Goal: Task Accomplishment & Management: Complete application form

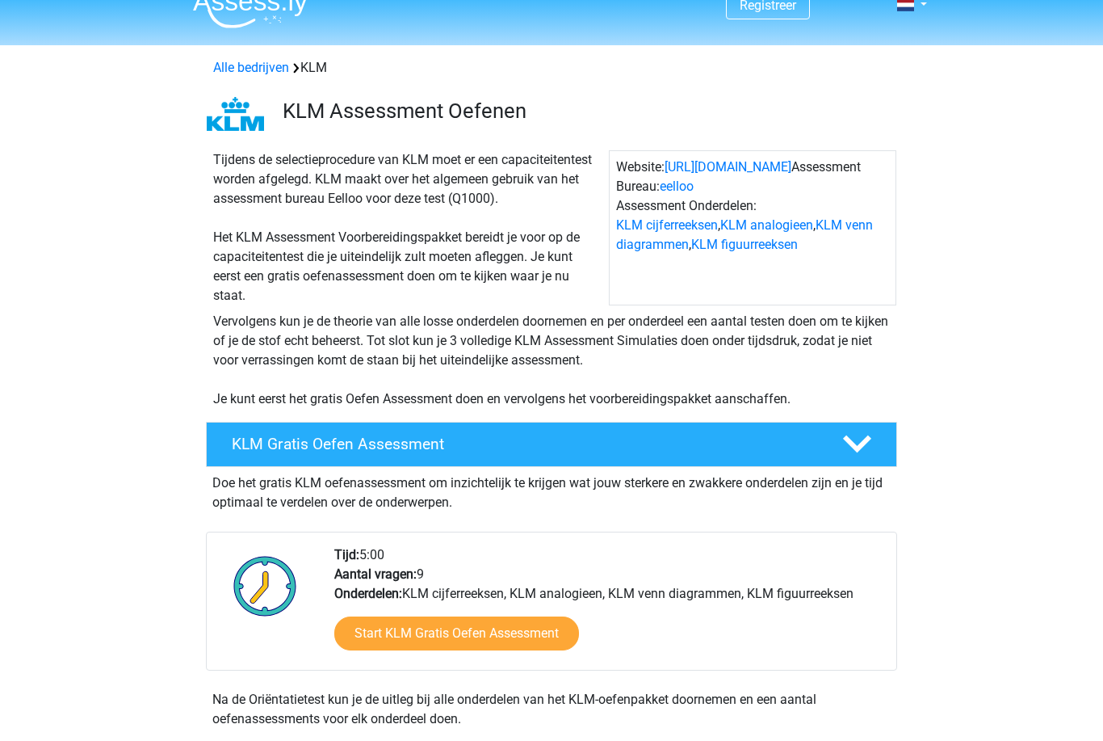
scroll to position [23, 0]
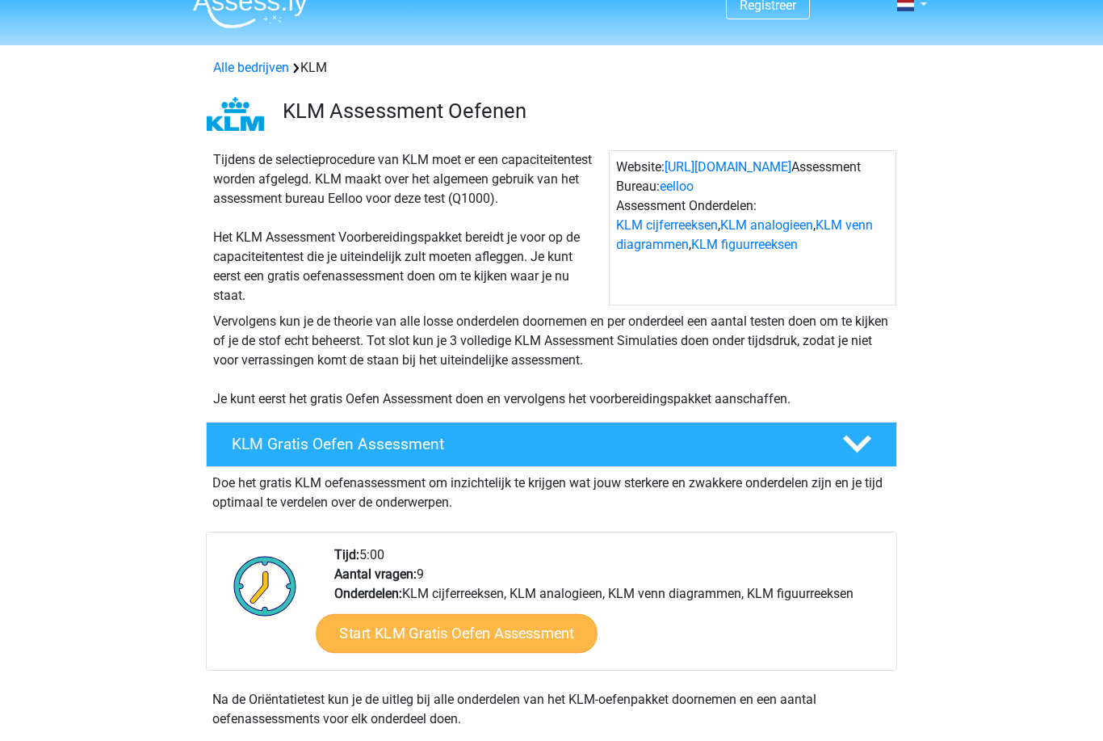
click at [437, 625] on link "Start KLM Gratis Oefen Assessment" at bounding box center [456, 632] width 281 height 39
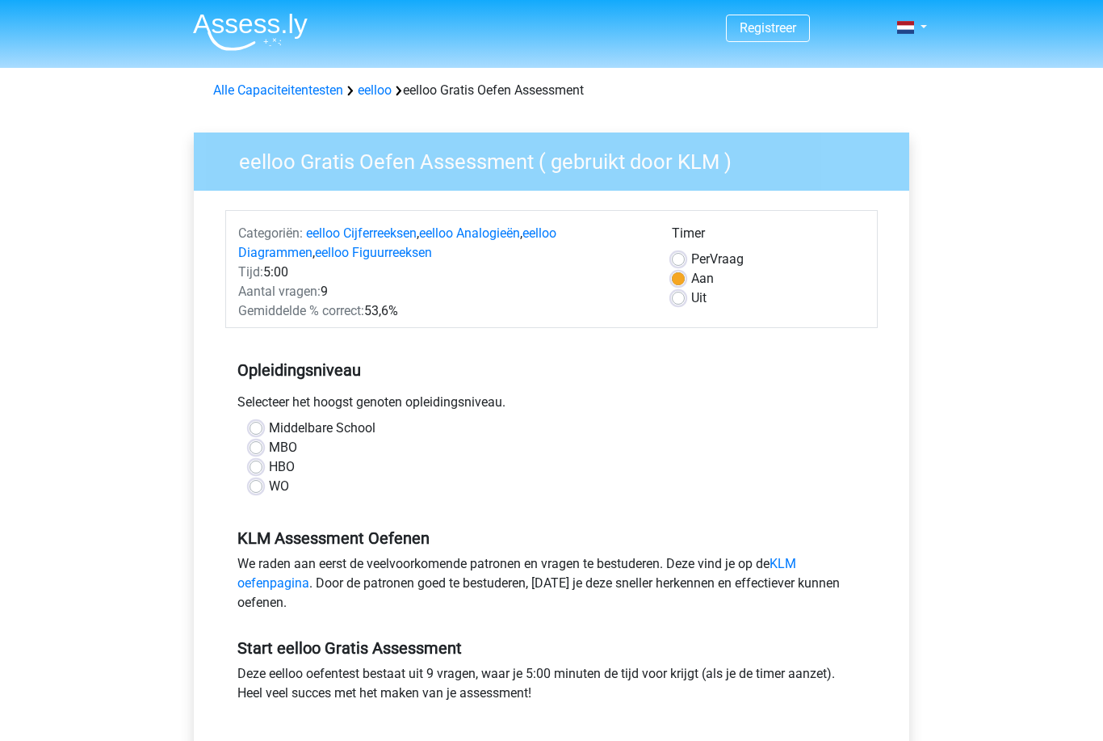
scroll to position [19, 0]
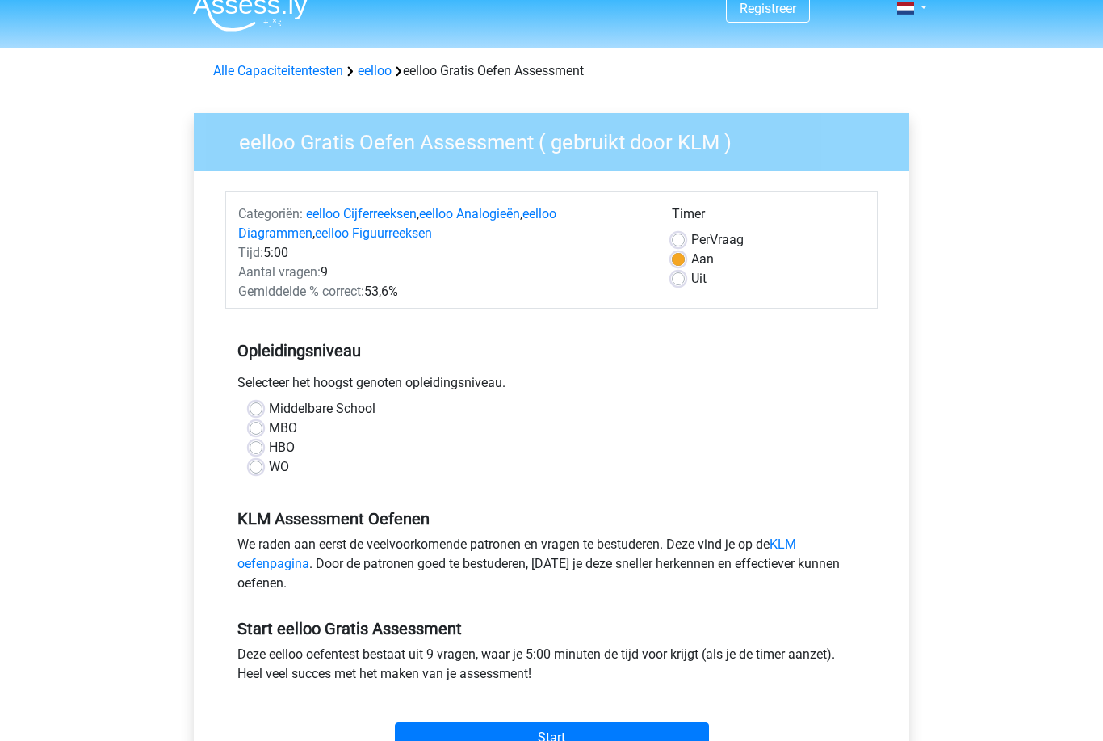
click at [269, 410] on label "Middelbare School" at bounding box center [322, 409] width 107 height 19
click at [256, 410] on input "Middelbare School" at bounding box center [256, 408] width 13 height 16
radio input "true"
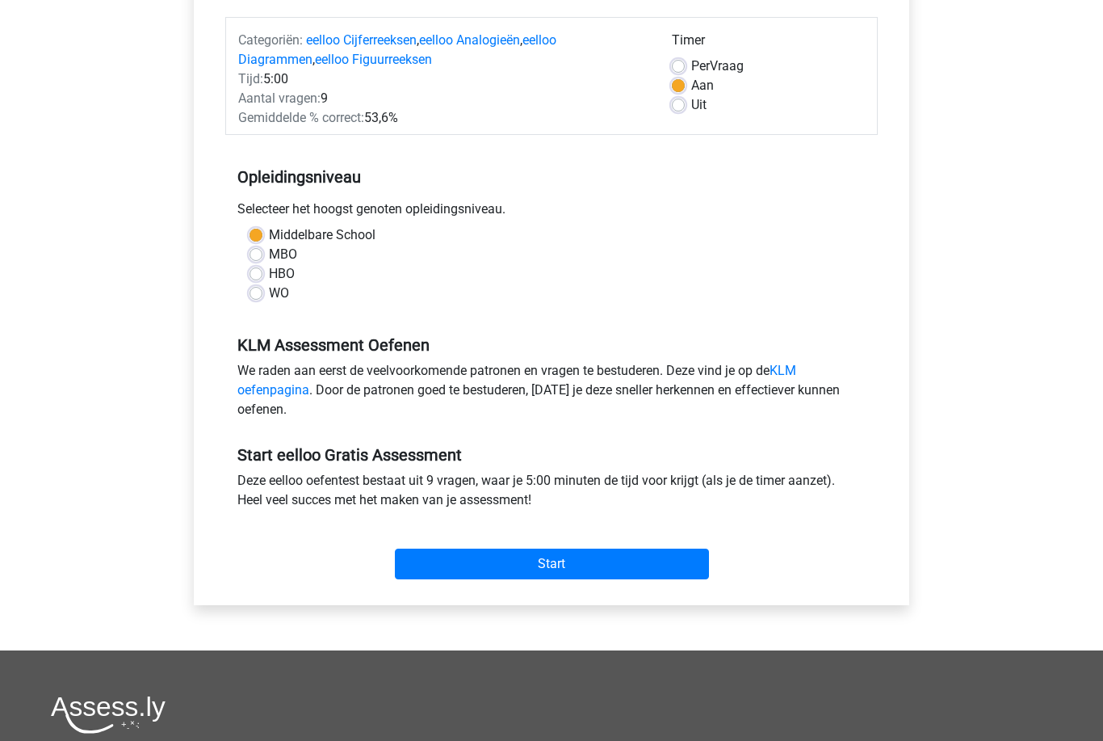
scroll to position [195, 0]
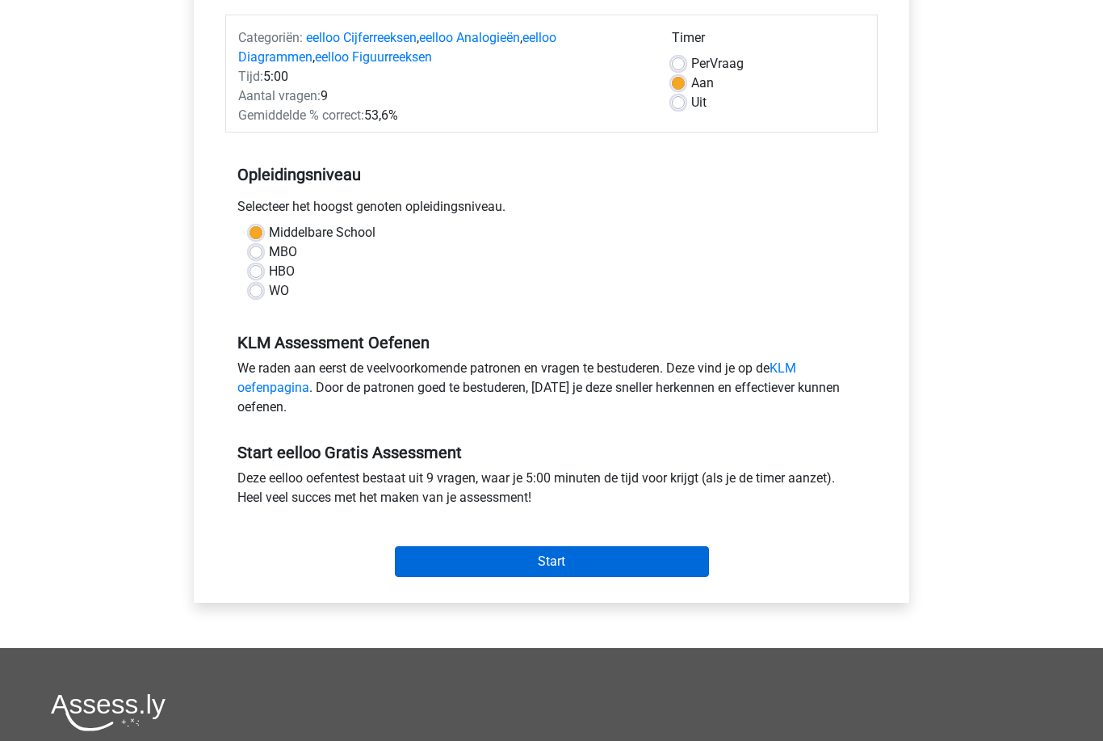
click at [481, 568] on input "Start" at bounding box center [552, 562] width 314 height 31
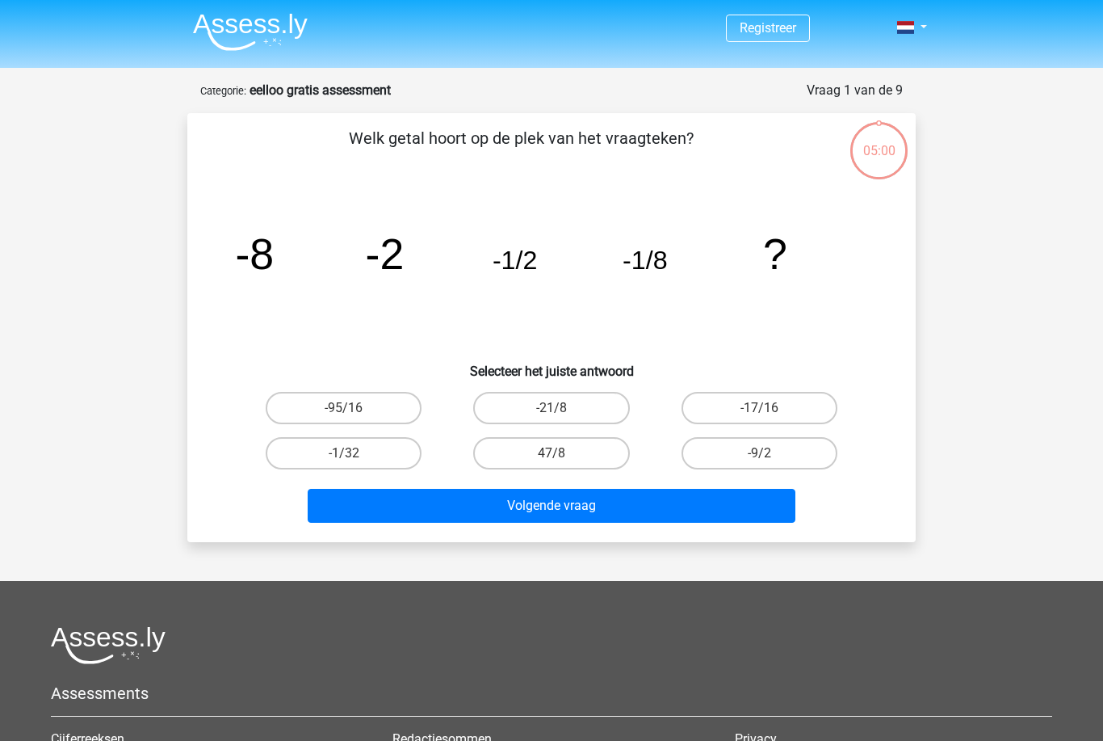
scroll to position [4, 0]
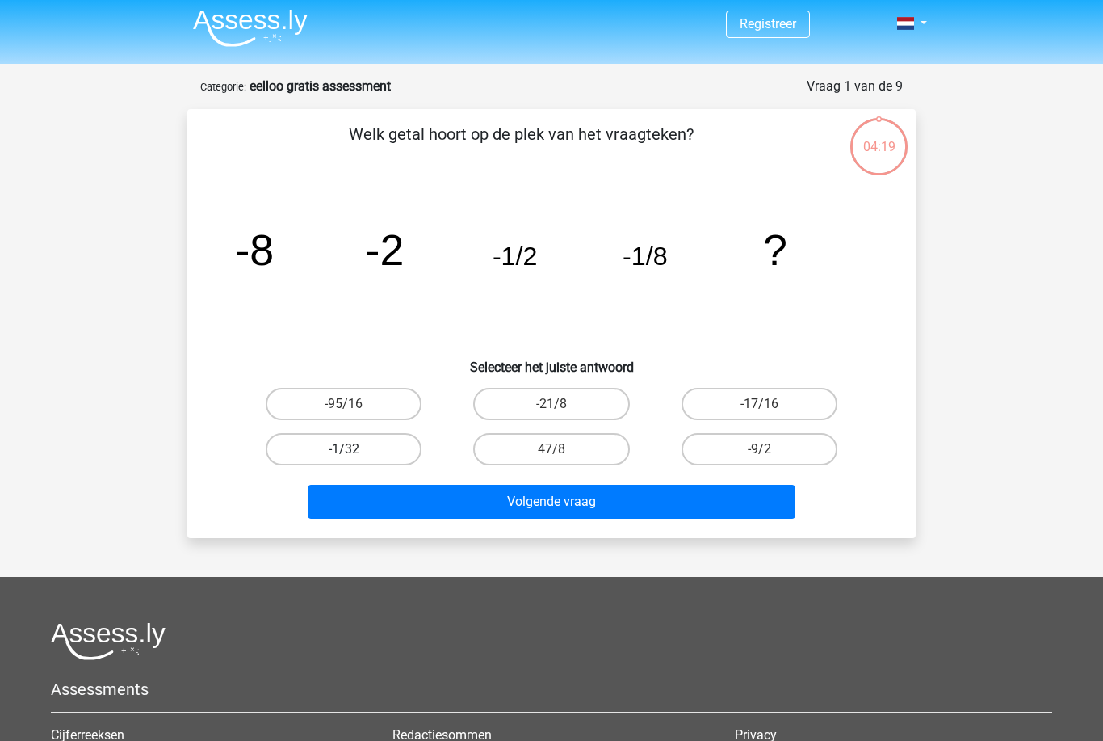
click at [363, 456] on label "-1/32" at bounding box center [344, 449] width 156 height 32
click at [355, 456] on input "-1/32" at bounding box center [349, 454] width 10 height 10
radio input "true"
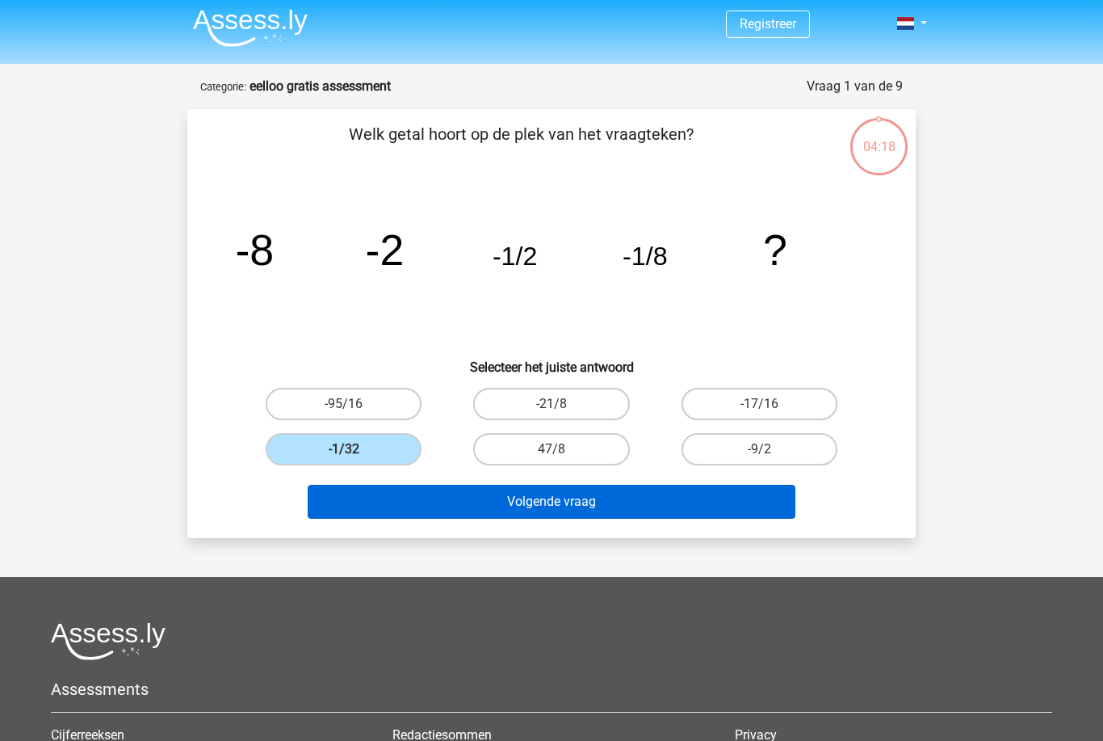
click at [499, 511] on button "Volgende vraag" at bounding box center [552, 502] width 489 height 34
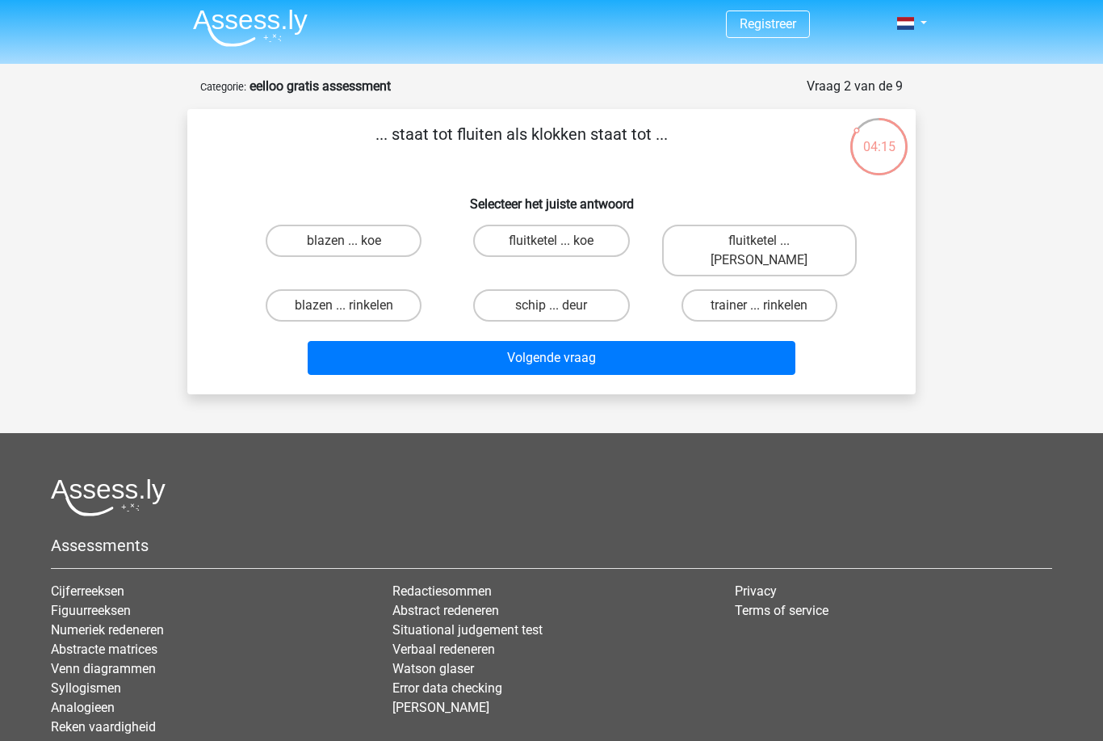
scroll to position [0, 0]
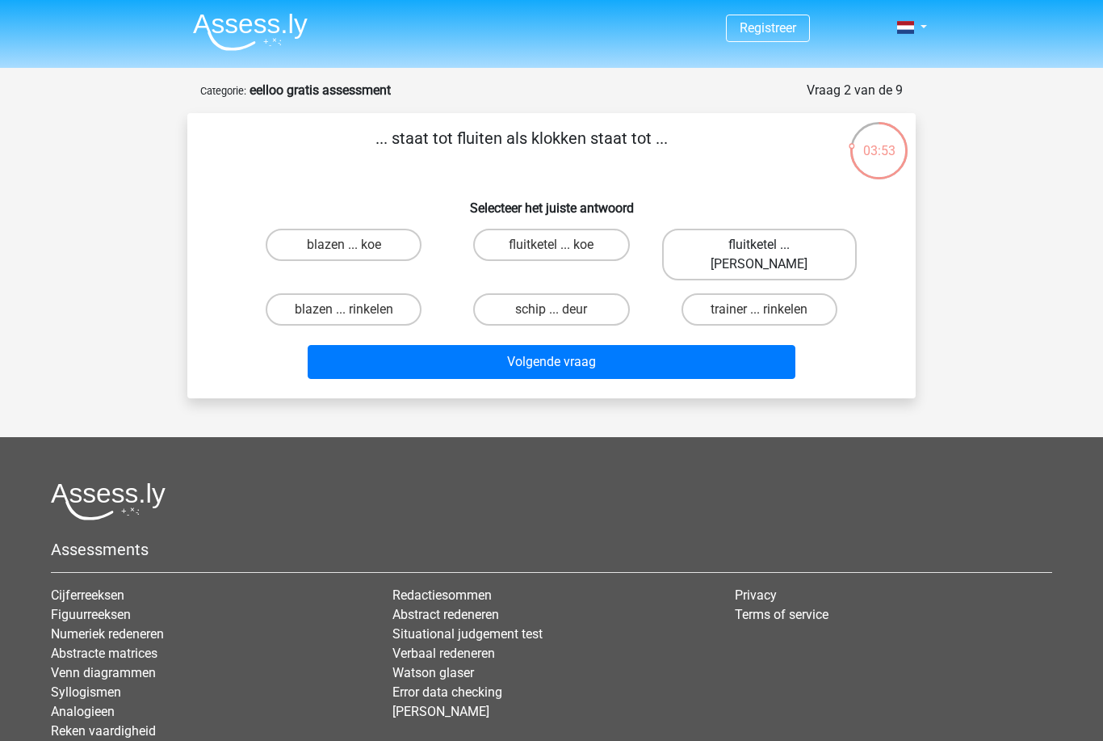
click at [713, 246] on label "fluitketel ... luiden" at bounding box center [759, 255] width 195 height 52
click at [759, 246] on input "fluitketel ... luiden" at bounding box center [764, 250] width 10 height 10
radio input "true"
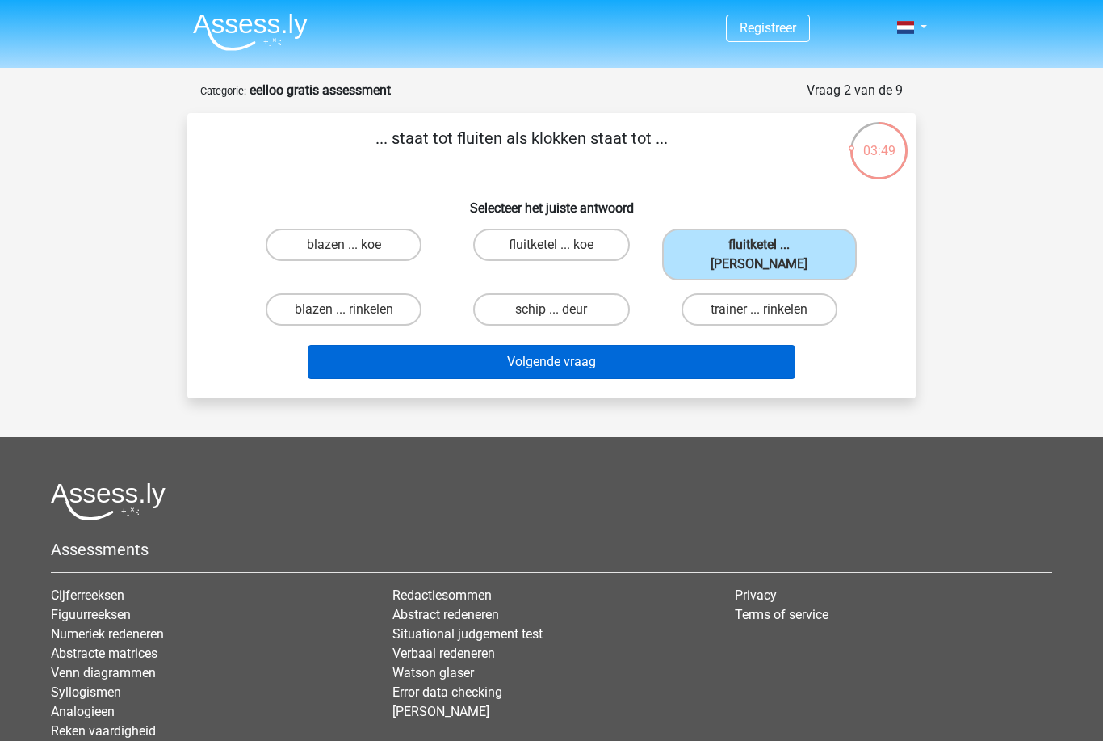
click at [607, 350] on button "Volgende vraag" at bounding box center [552, 362] width 489 height 34
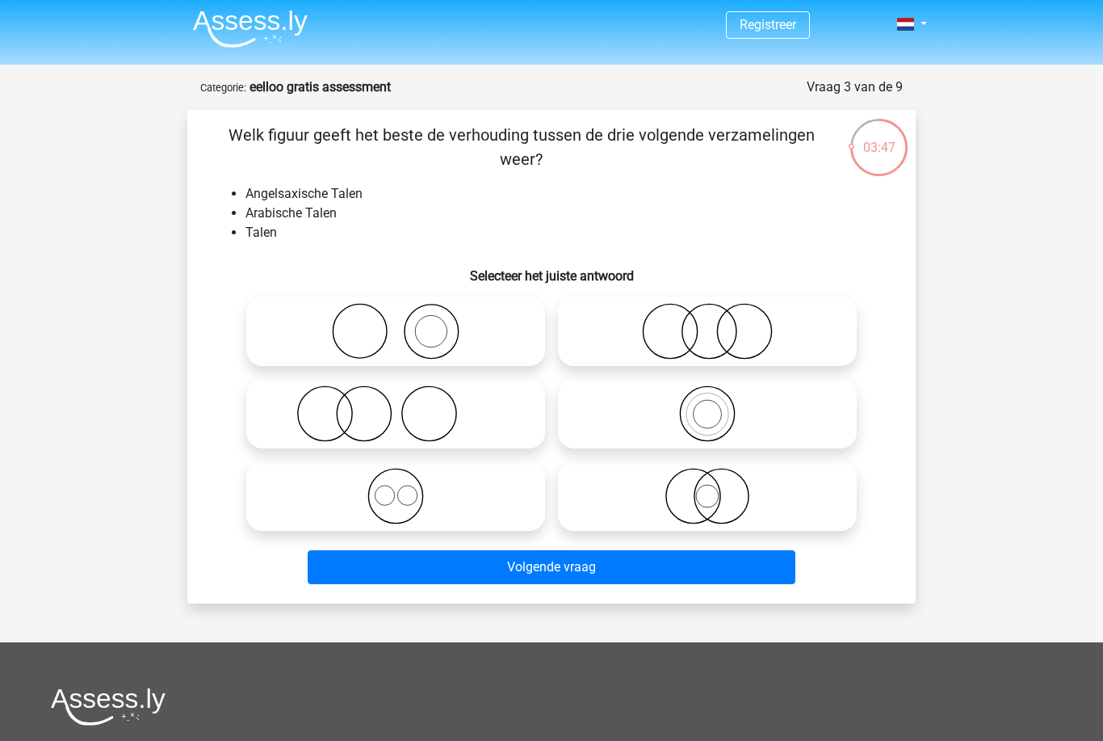
scroll to position [2, 0]
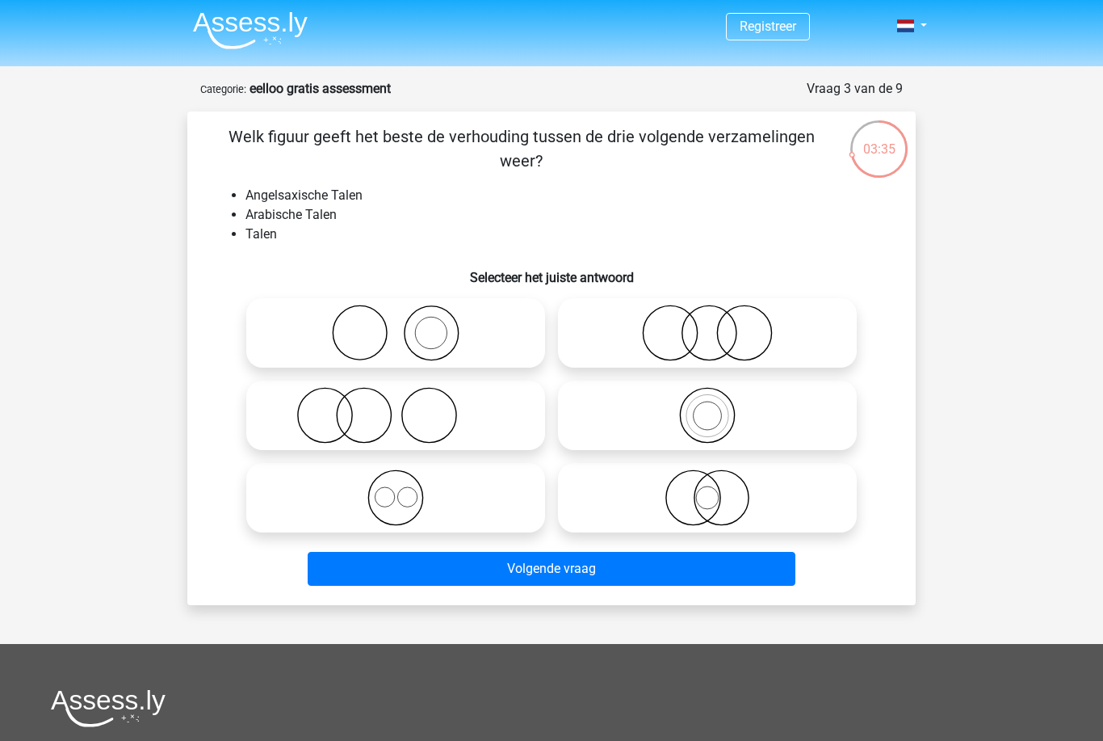
click at [447, 497] on icon at bounding box center [396, 497] width 286 height 57
click at [406, 489] on input "radio" at bounding box center [401, 484] width 10 height 10
radio input "true"
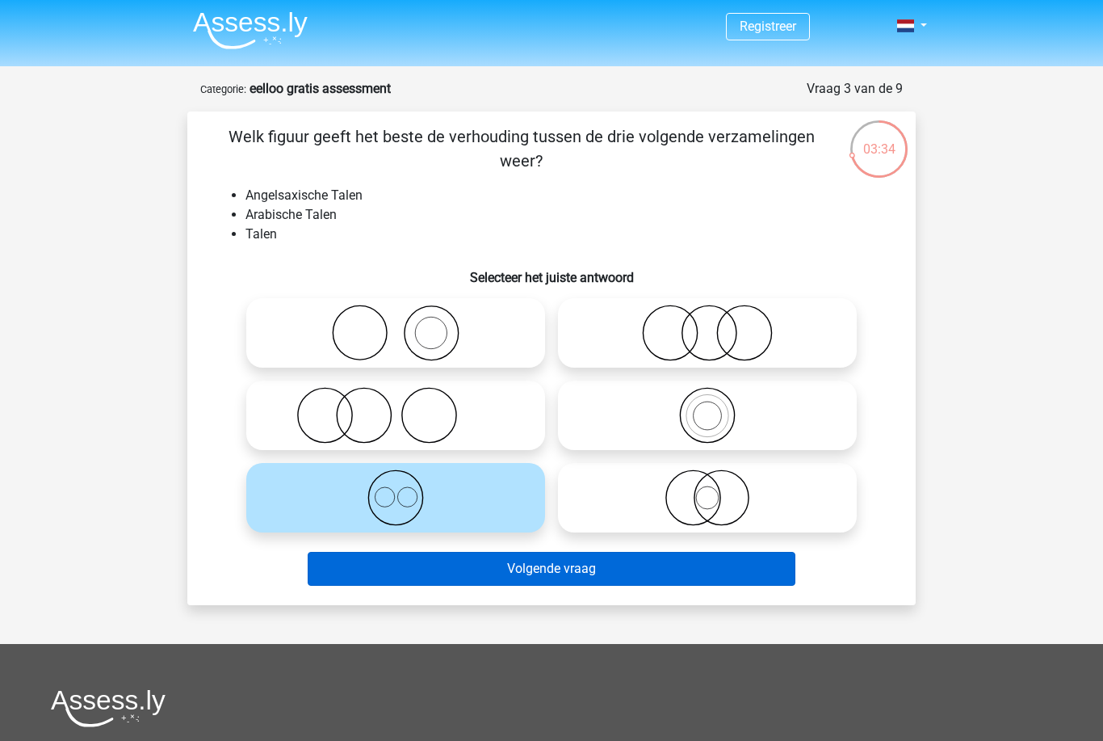
click at [532, 581] on button "Volgende vraag" at bounding box center [552, 569] width 489 height 34
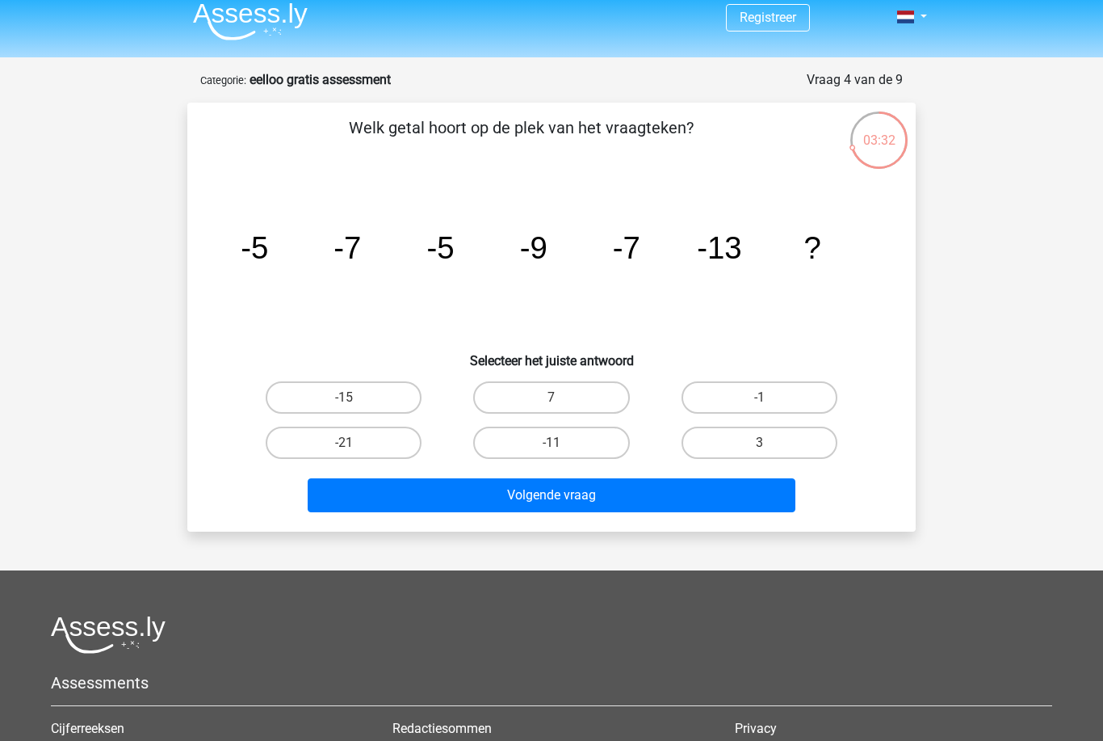
scroll to position [0, 0]
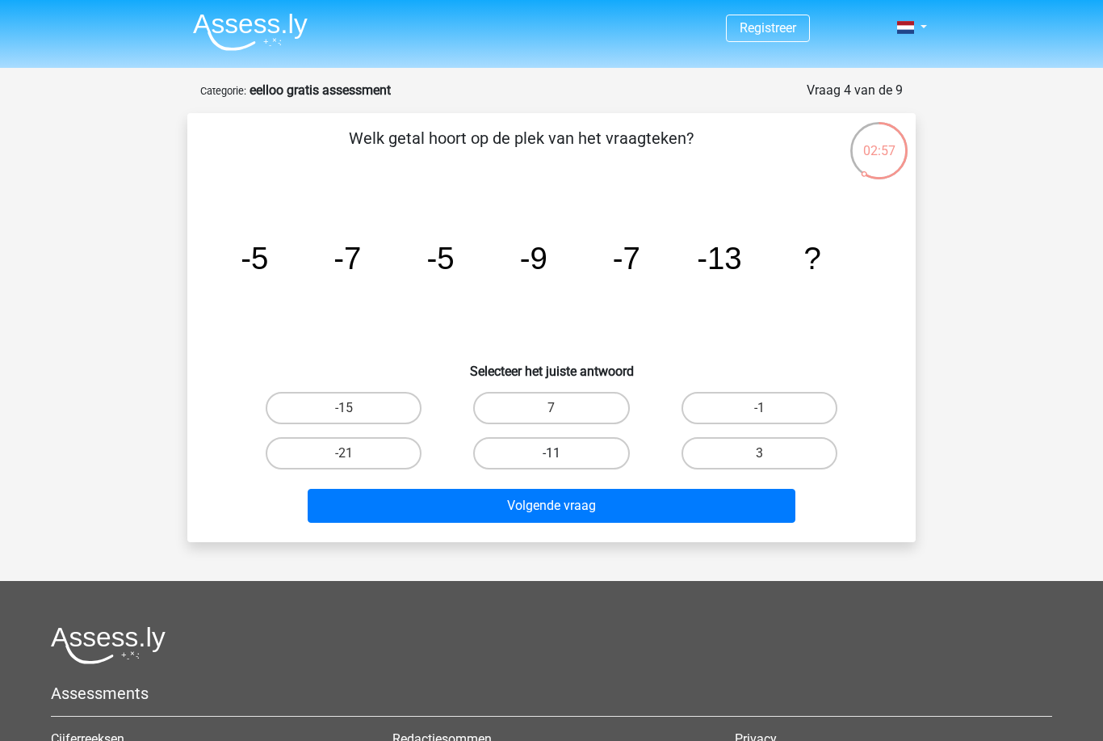
click at [567, 453] on label "-11" at bounding box center [551, 453] width 156 height 32
click at [562, 453] on input "-11" at bounding box center [557, 458] width 10 height 10
radio input "true"
click at [577, 524] on div "Volgende vraag" at bounding box center [551, 509] width 623 height 40
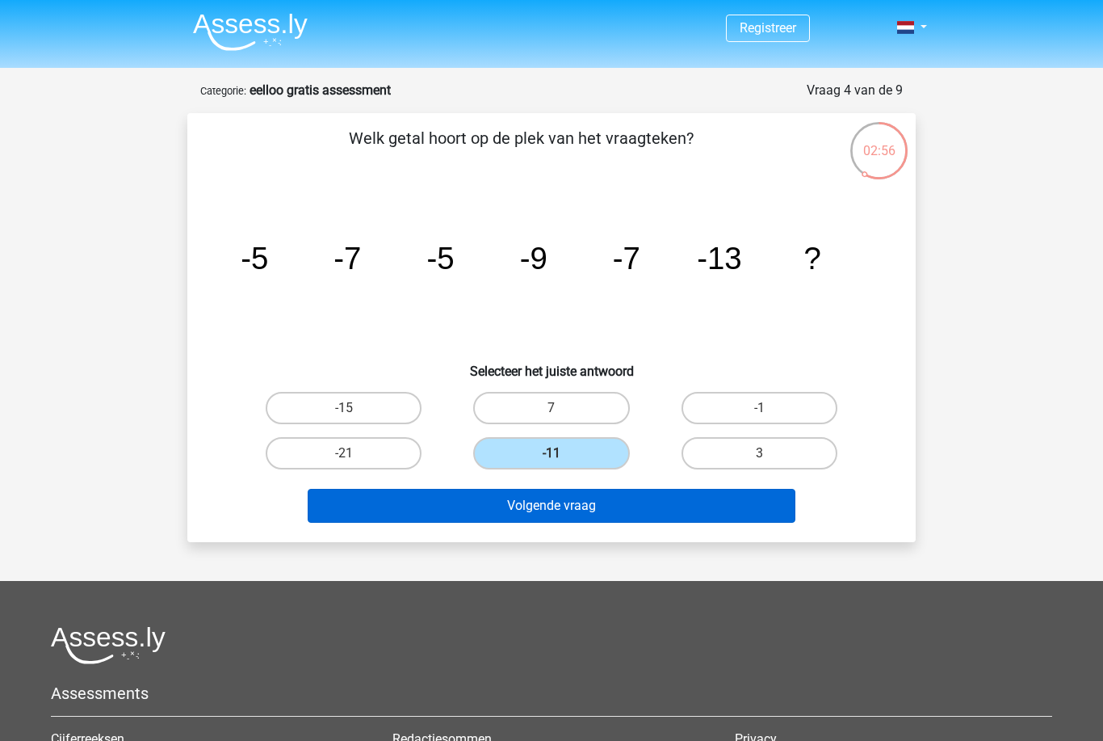
click at [578, 507] on button "Volgende vraag" at bounding box center [552, 506] width 489 height 34
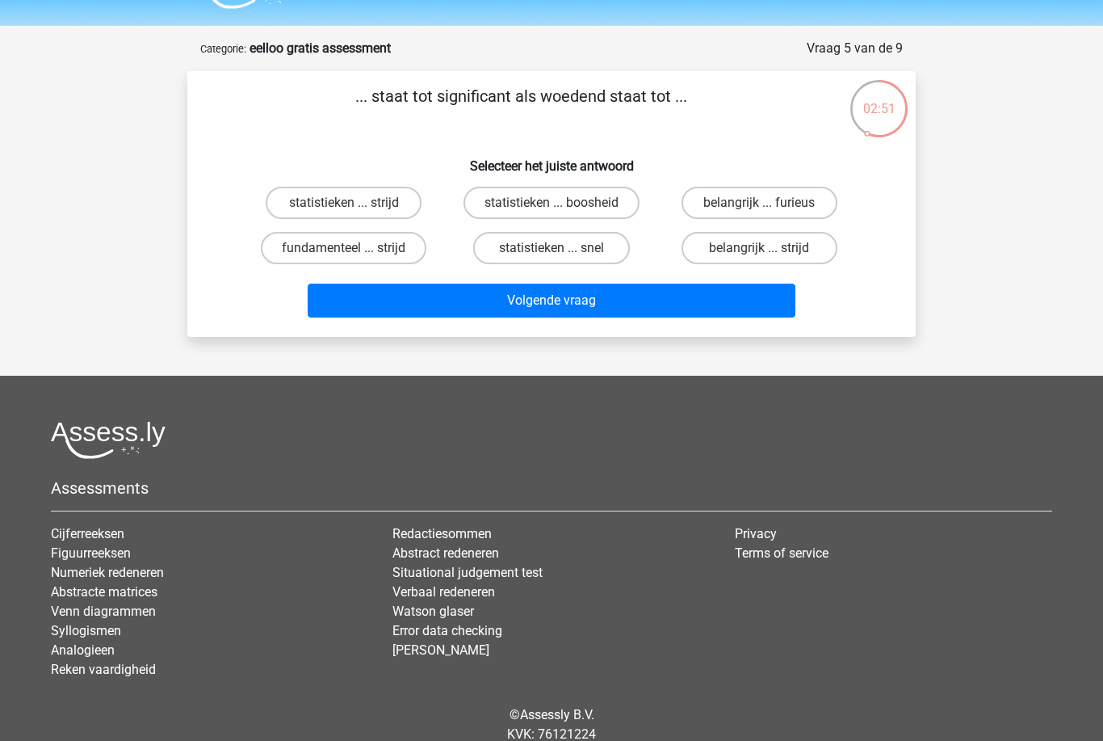
scroll to position [39, 0]
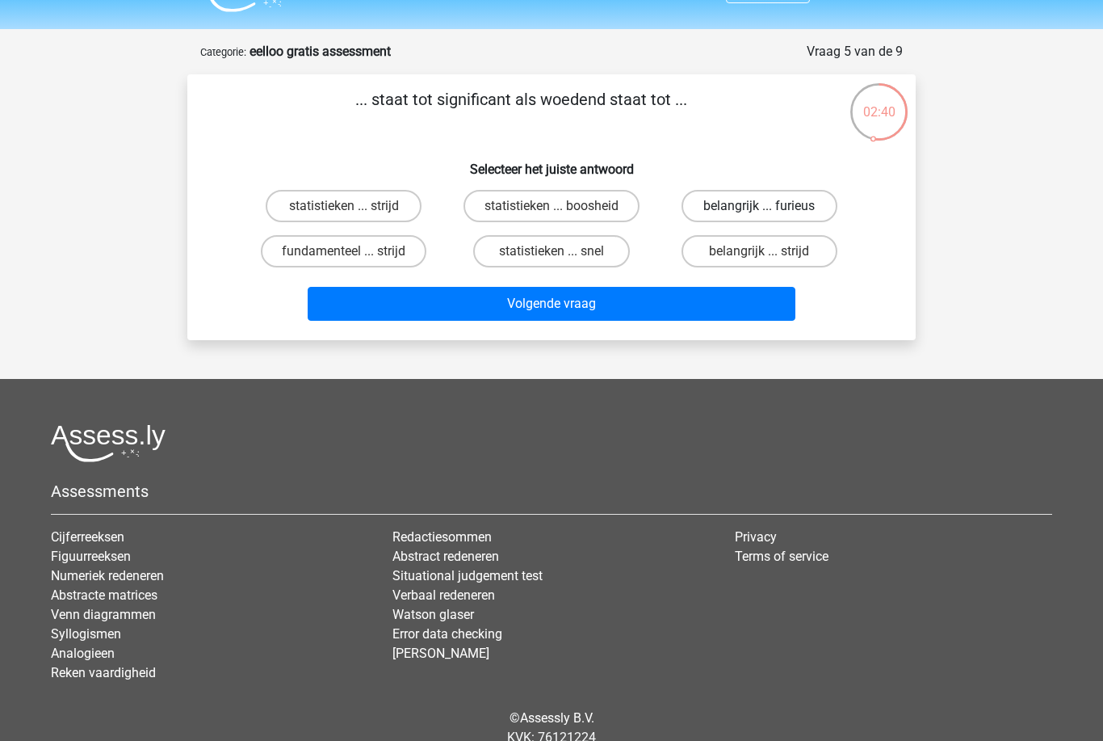
click at [723, 204] on label "belangrijk ... furieus" at bounding box center [760, 206] width 156 height 32
click at [759, 206] on input "belangrijk ... furieus" at bounding box center [764, 211] width 10 height 10
radio input "true"
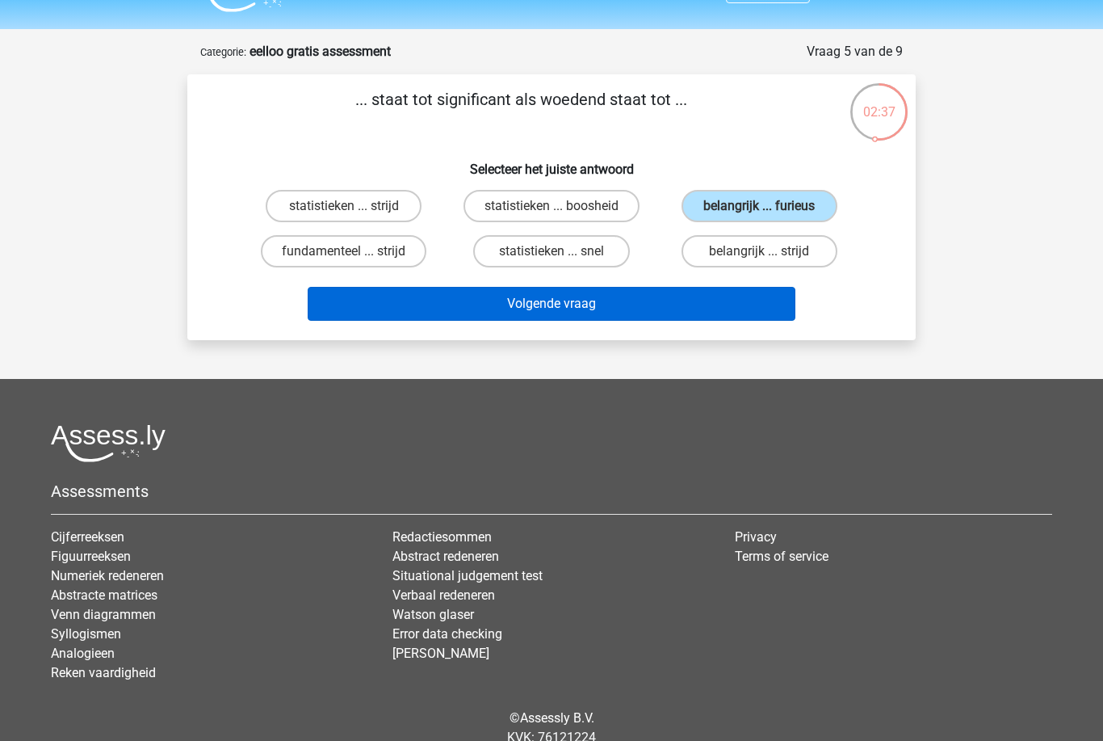
click at [629, 300] on button "Volgende vraag" at bounding box center [552, 304] width 489 height 34
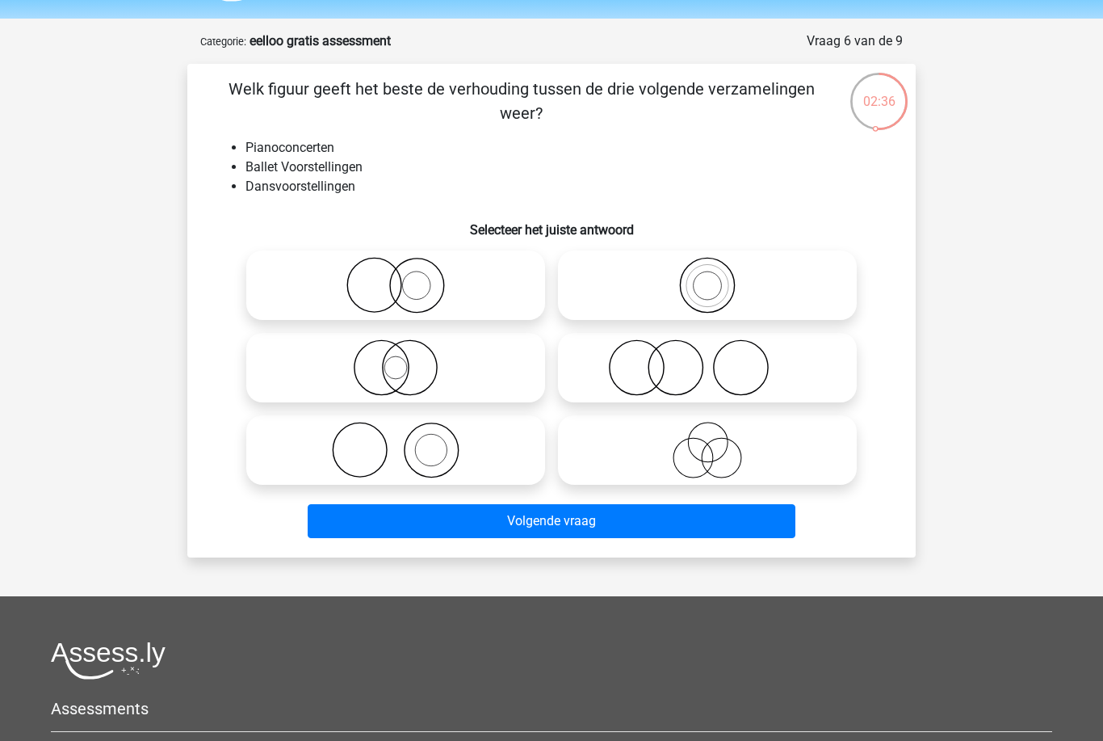
scroll to position [48, 0]
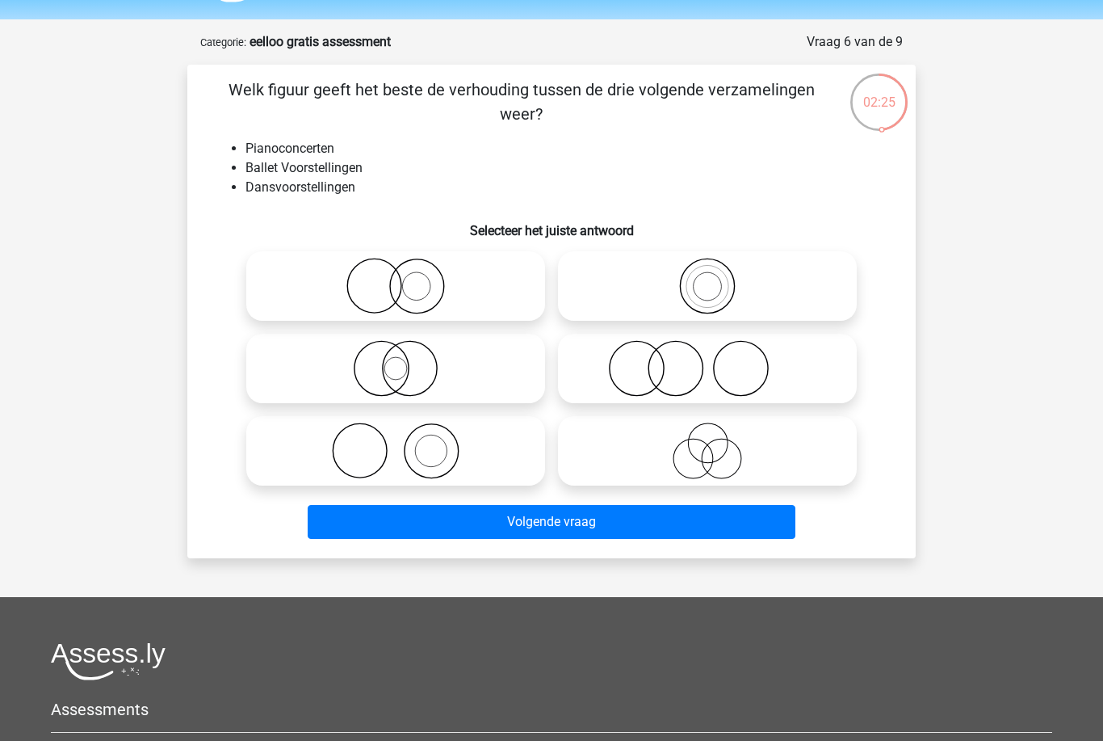
click at [414, 454] on icon at bounding box center [396, 450] width 286 height 57
click at [406, 443] on input "radio" at bounding box center [401, 437] width 10 height 10
radio input "true"
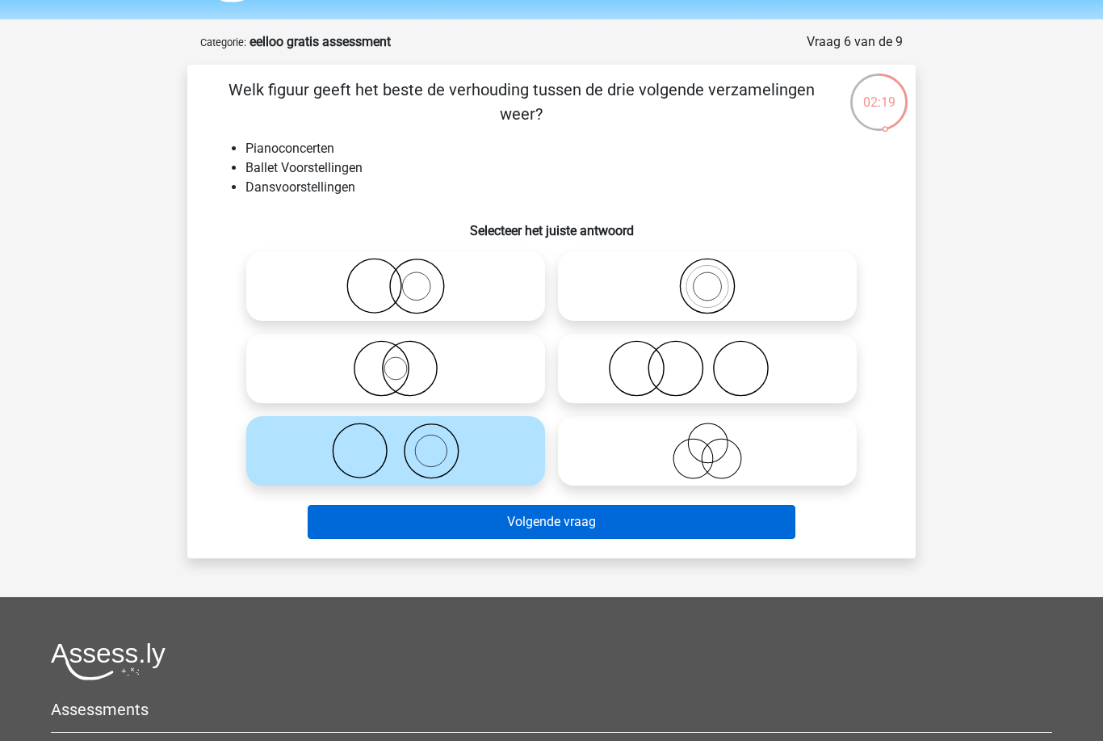
click at [569, 517] on button "Volgende vraag" at bounding box center [552, 522] width 489 height 34
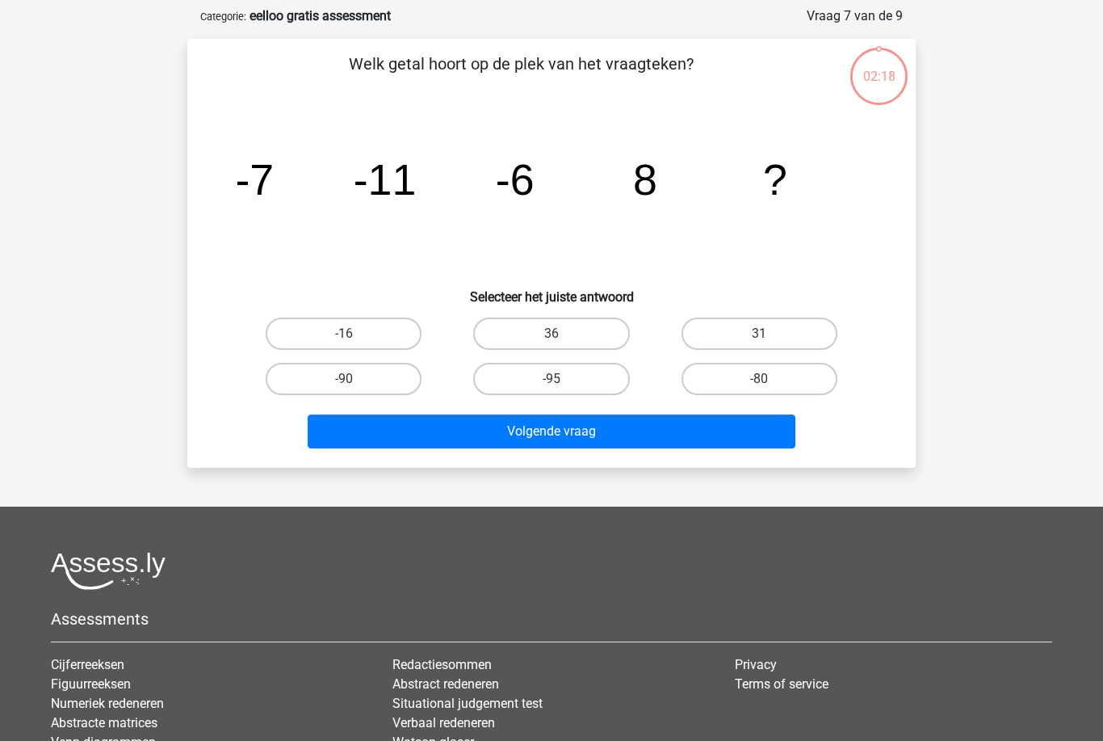
scroll to position [81, 0]
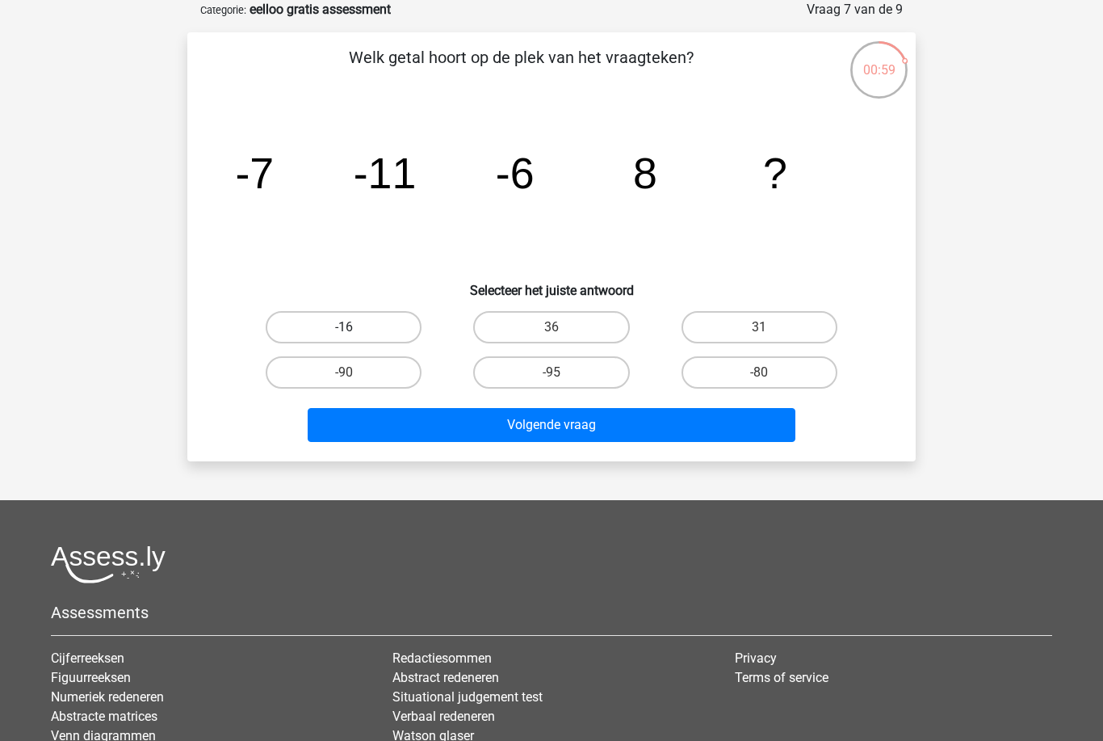
click at [404, 332] on label "-16" at bounding box center [344, 327] width 156 height 32
click at [355, 332] on input "-16" at bounding box center [349, 332] width 10 height 10
radio input "true"
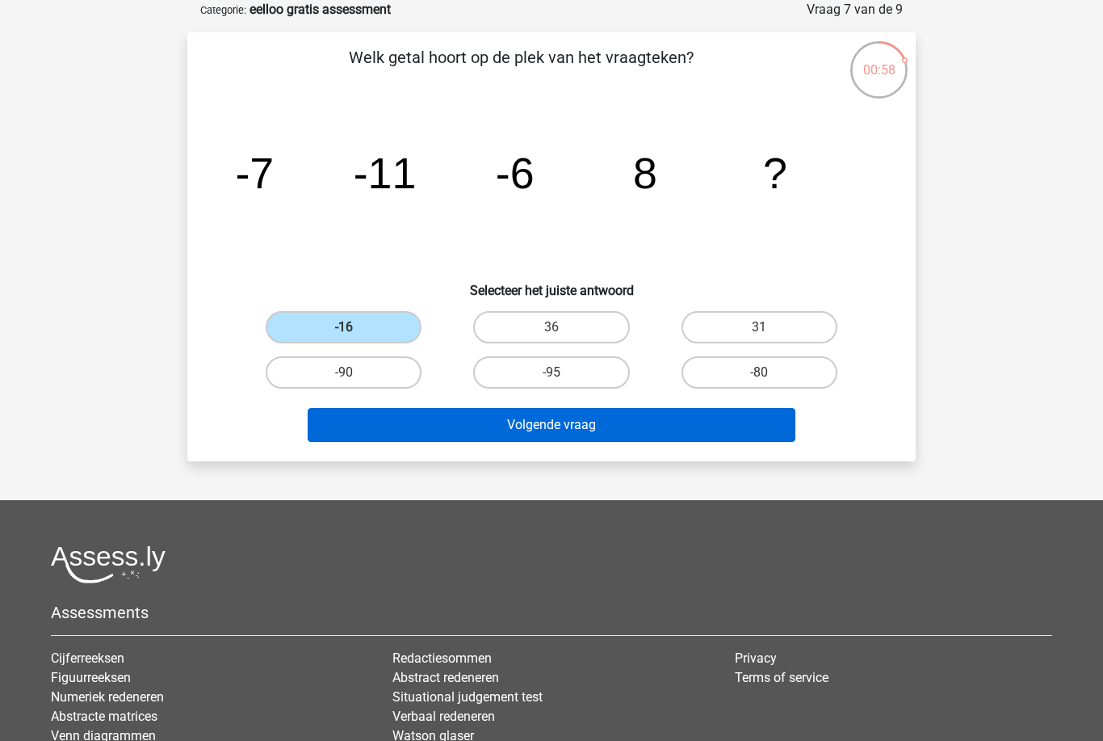
click at [485, 435] on button "Volgende vraag" at bounding box center [552, 425] width 489 height 34
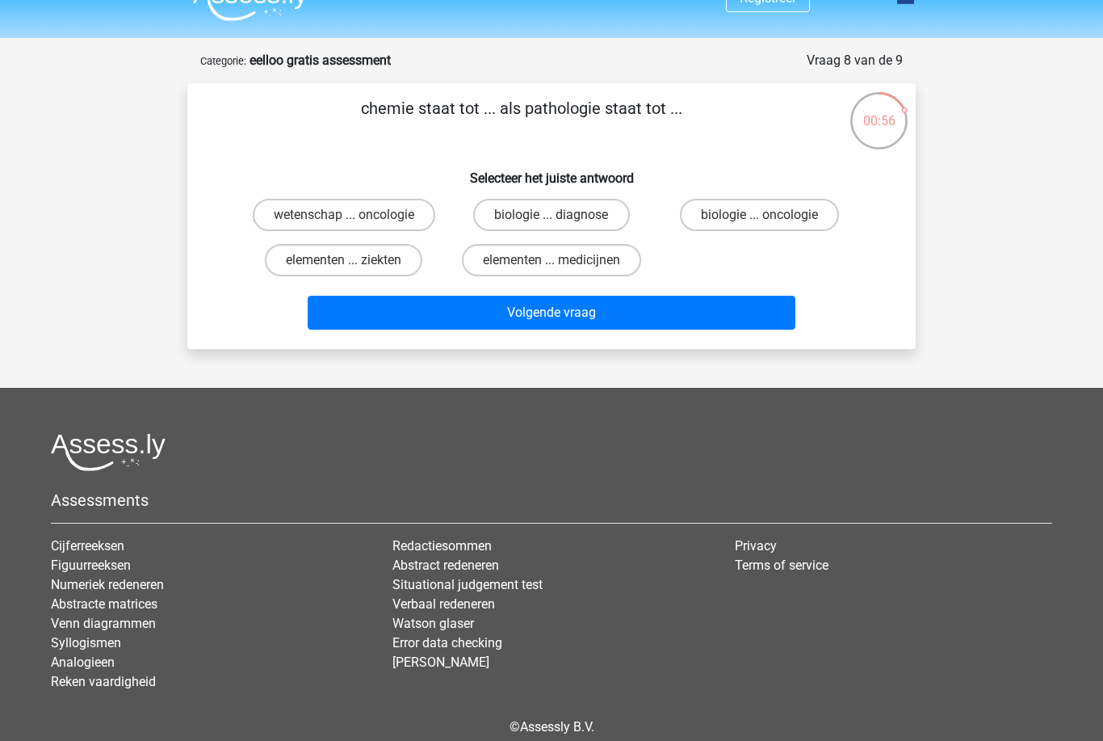
scroll to position [0, 0]
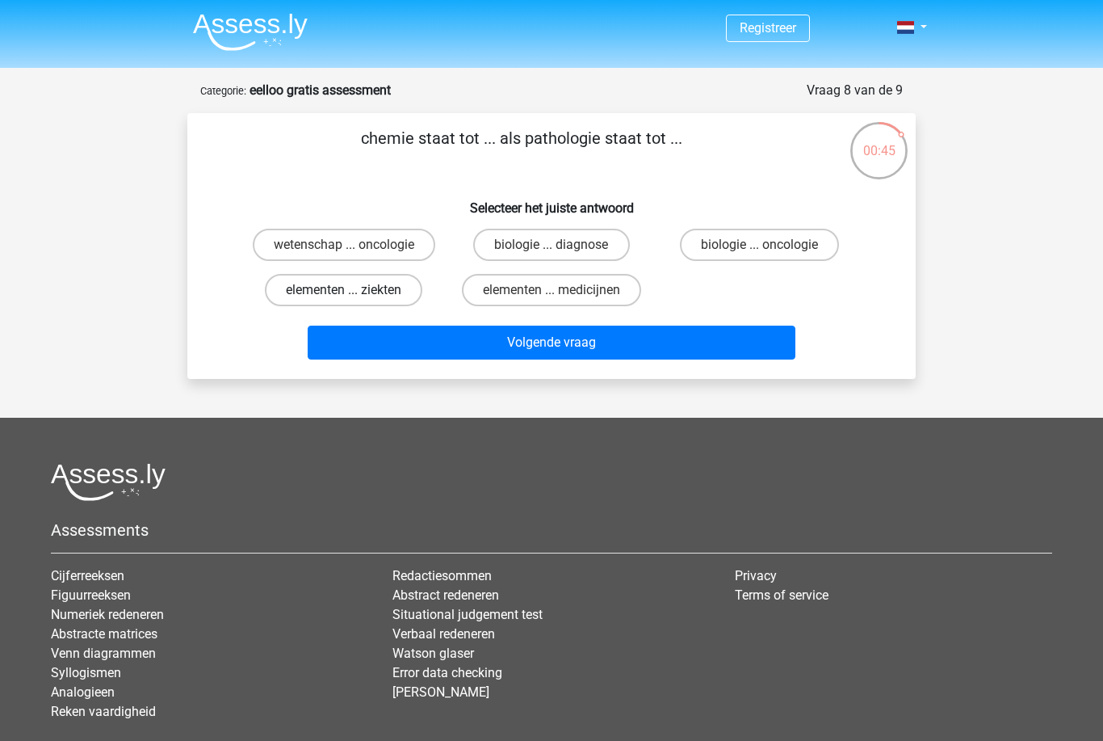
click at [398, 292] on label "elementen ... ziekten" at bounding box center [343, 290] width 157 height 32
click at [355, 292] on input "elementen ... ziekten" at bounding box center [349, 295] width 10 height 10
radio input "true"
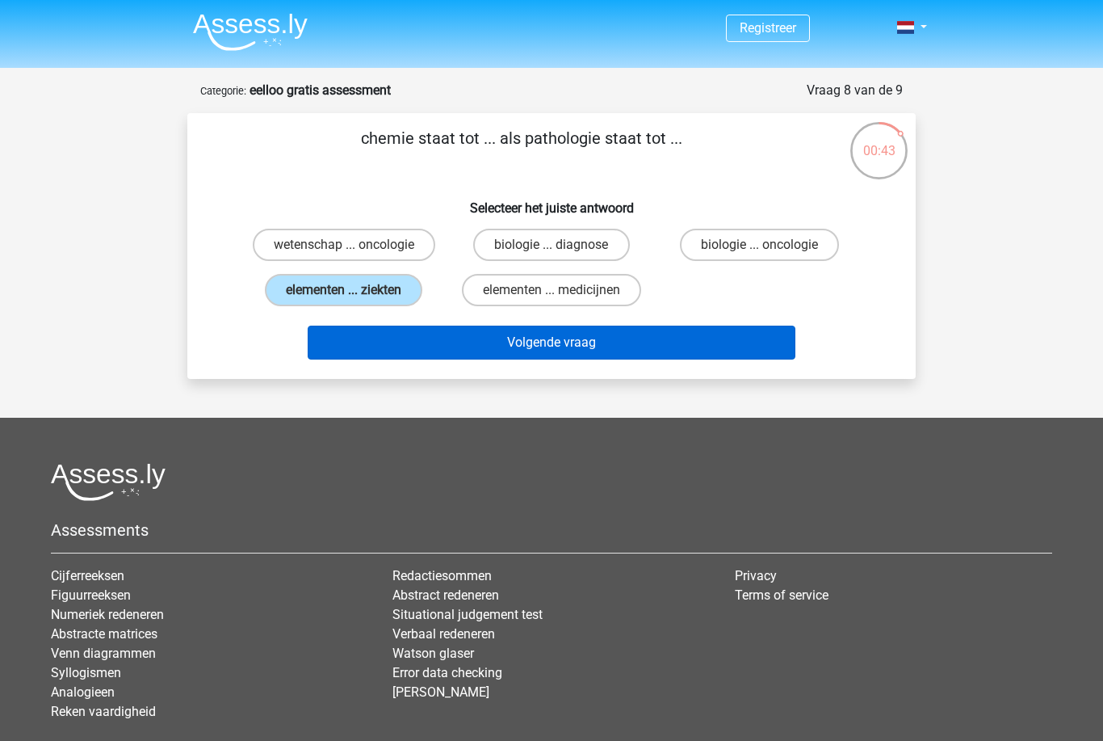
click at [477, 355] on button "Volgende vraag" at bounding box center [552, 342] width 489 height 34
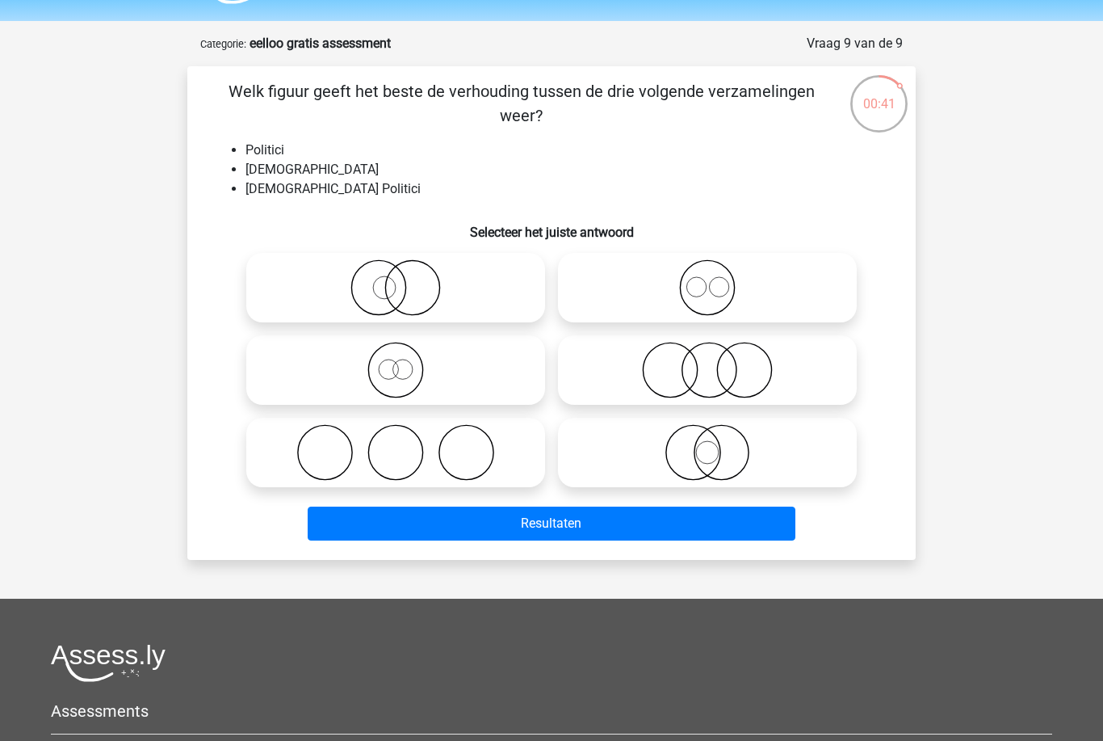
scroll to position [44, 0]
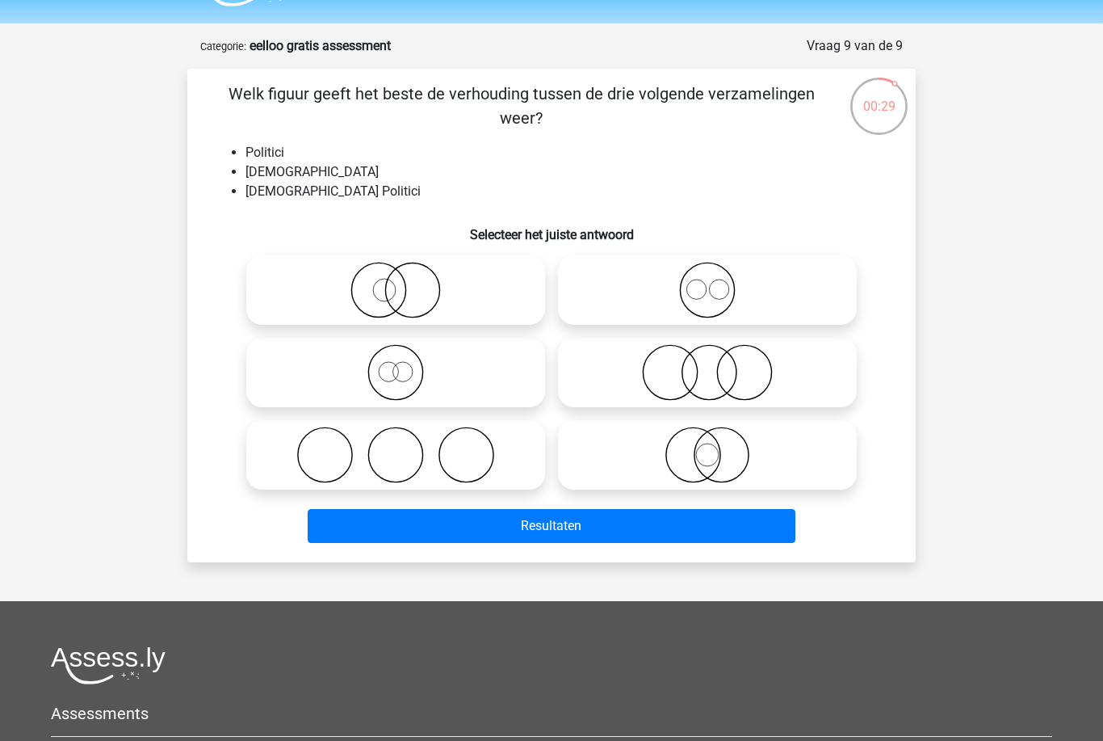
click at [408, 302] on icon at bounding box center [396, 290] width 286 height 57
click at [406, 282] on input "radio" at bounding box center [401, 276] width 10 height 10
radio input "true"
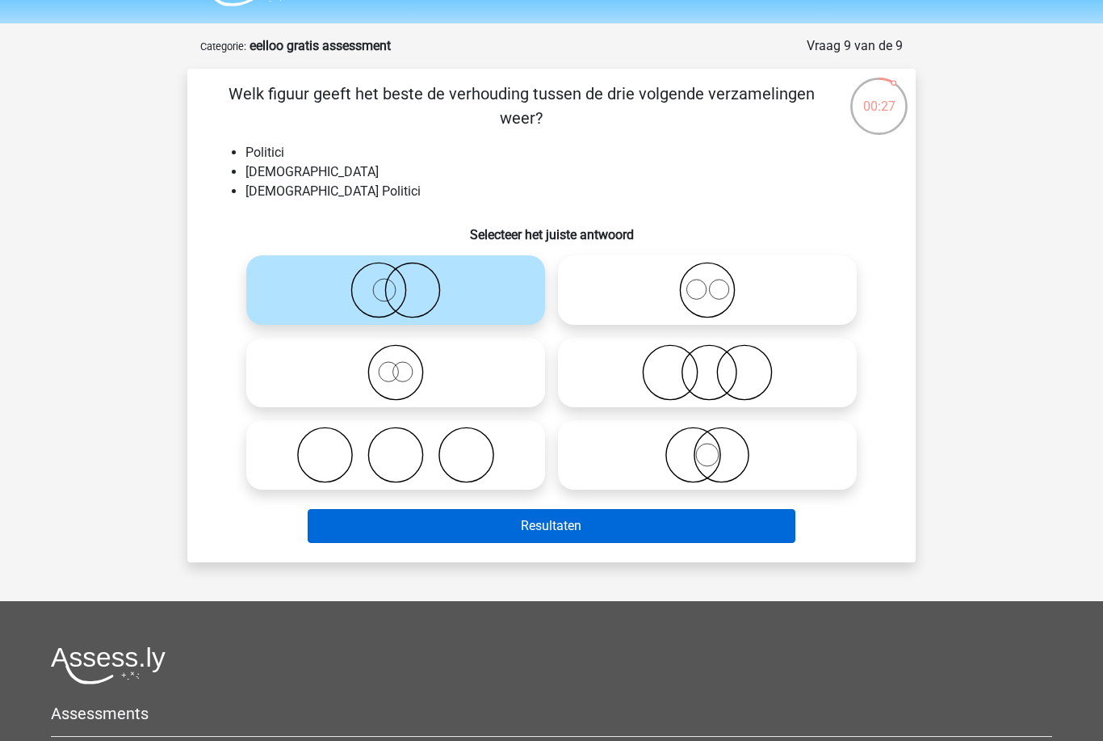
click at [492, 526] on button "Resultaten" at bounding box center [552, 526] width 489 height 34
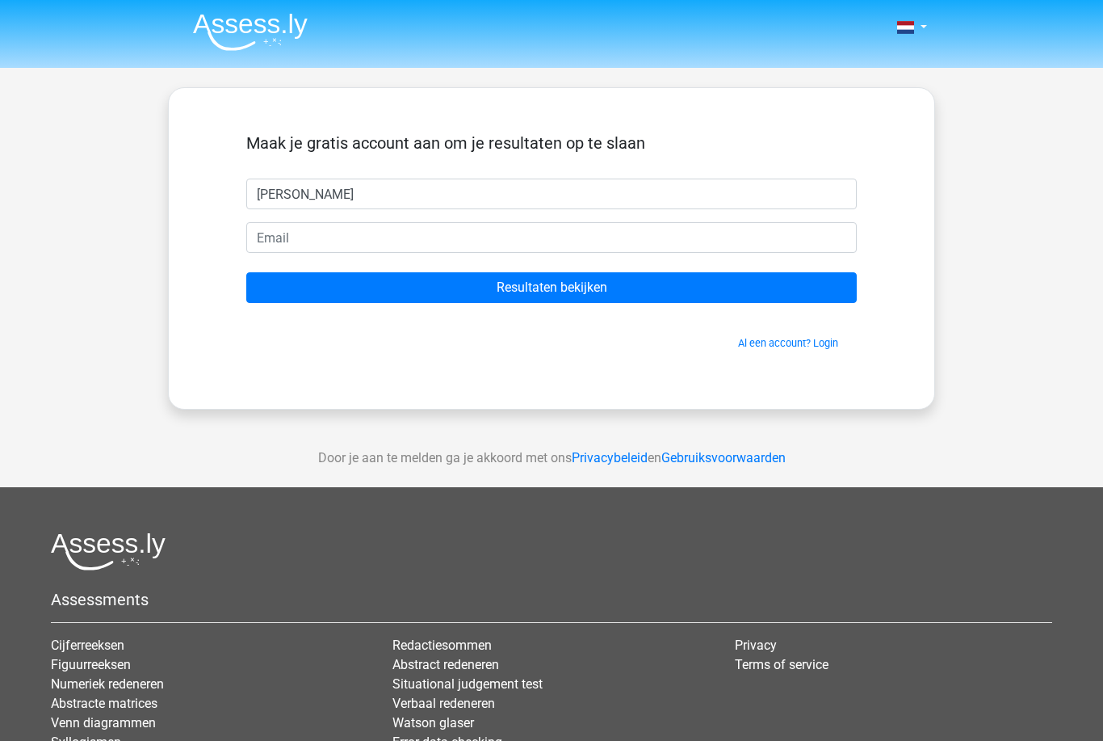
type input "[PERSON_NAME]"
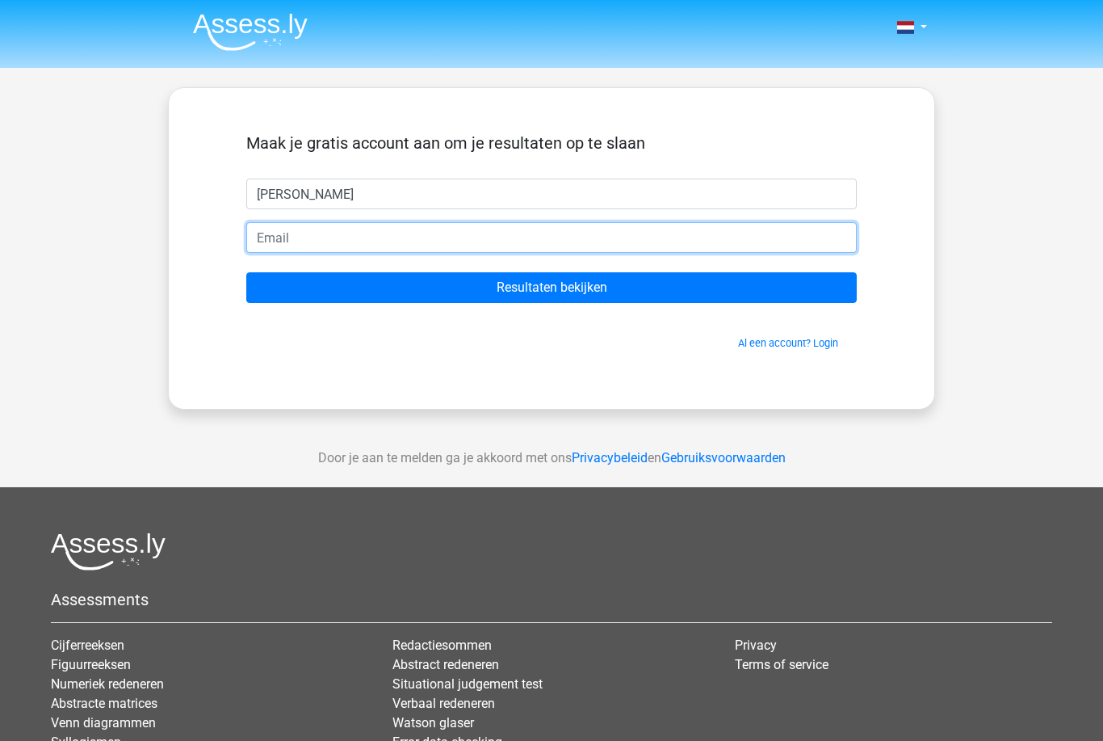
click at [387, 237] on input "email" at bounding box center [551, 237] width 611 height 31
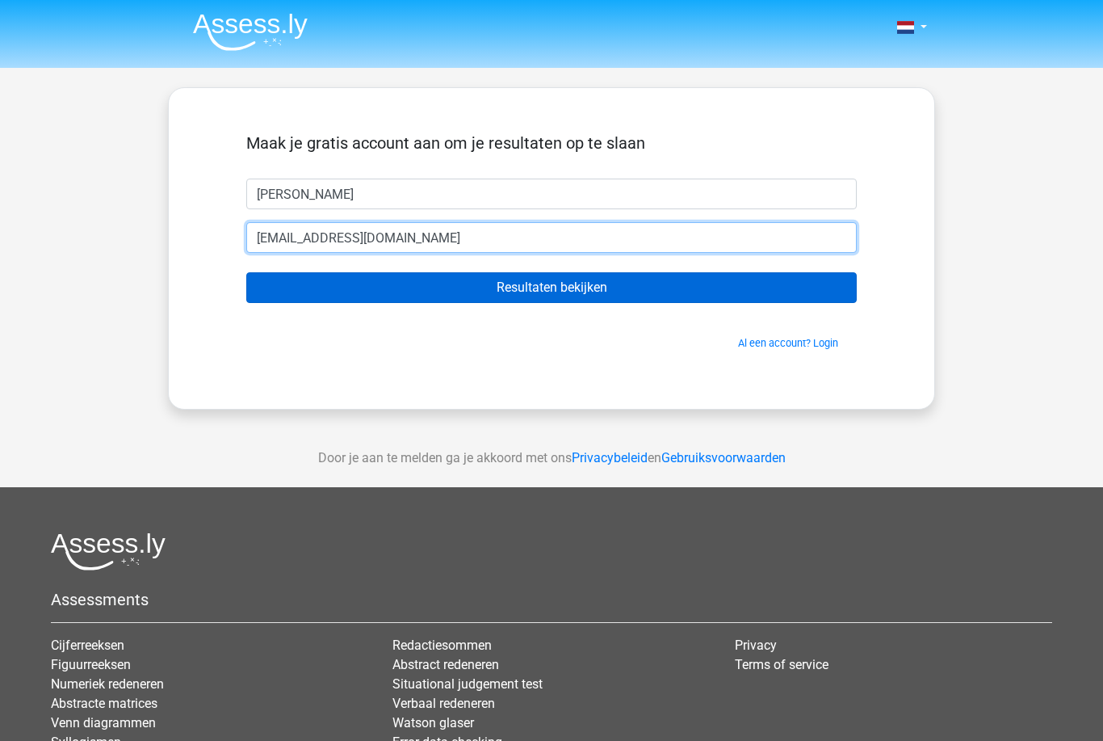
type input "[EMAIL_ADDRESS][DOMAIN_NAME]"
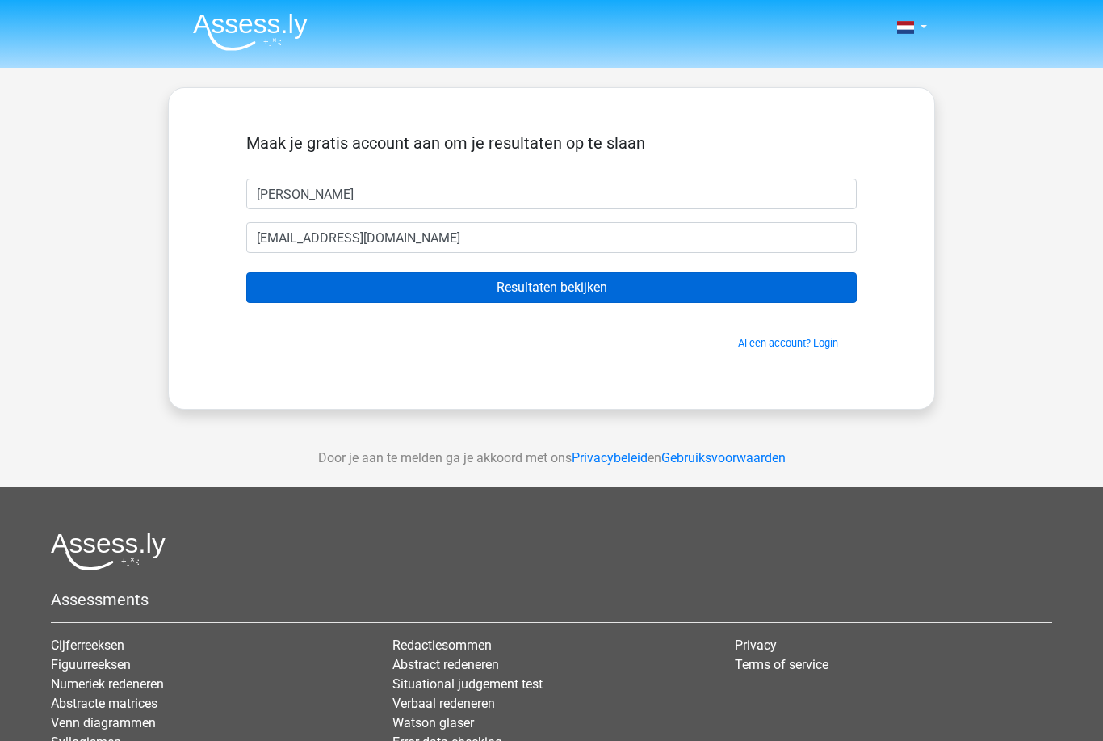
click at [409, 283] on input "Resultaten bekijken" at bounding box center [551, 287] width 611 height 31
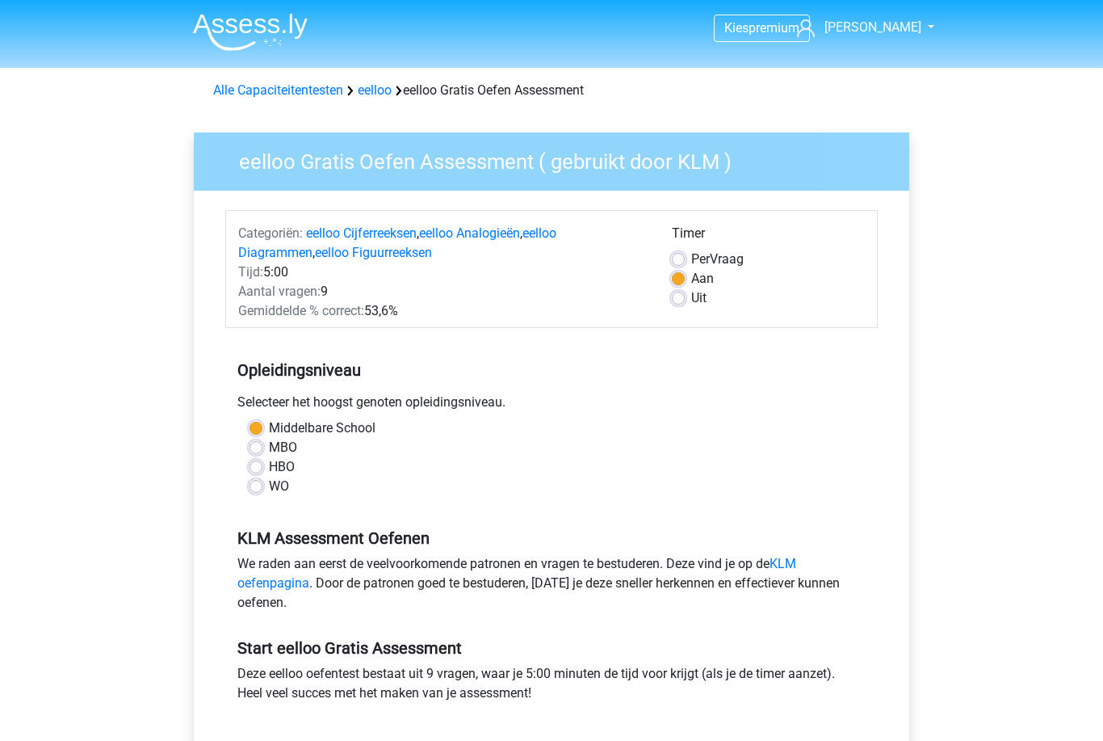
scroll to position [247, 0]
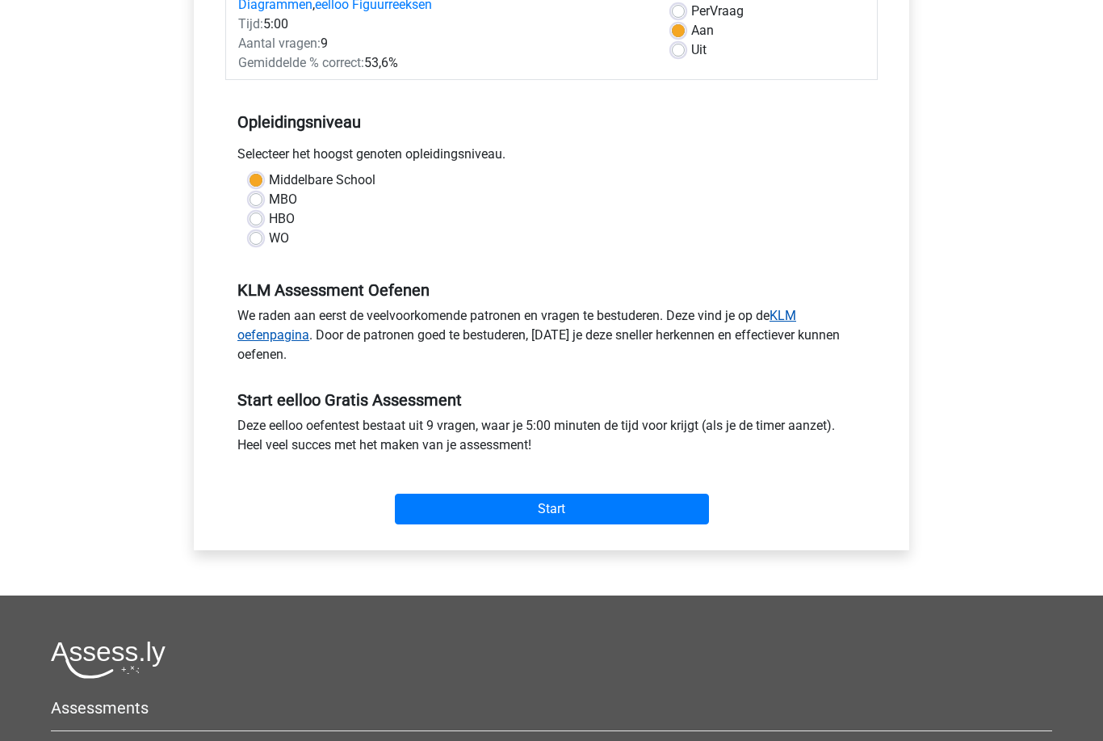
click at [287, 333] on link "KLM oefenpagina" at bounding box center [516, 326] width 559 height 35
